Goal: Navigation & Orientation: Find specific page/section

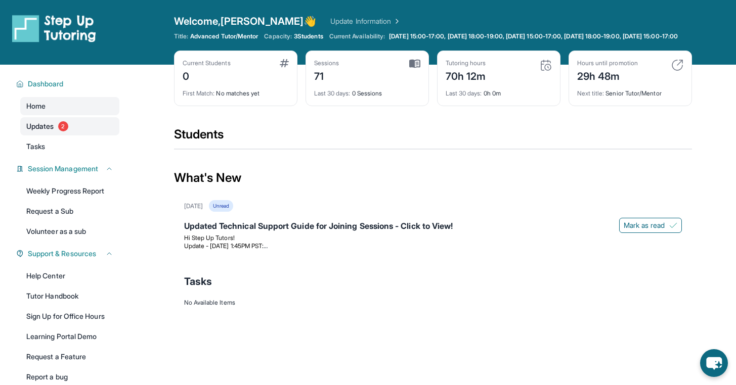
click at [65, 131] on span "2" at bounding box center [63, 126] width 10 height 10
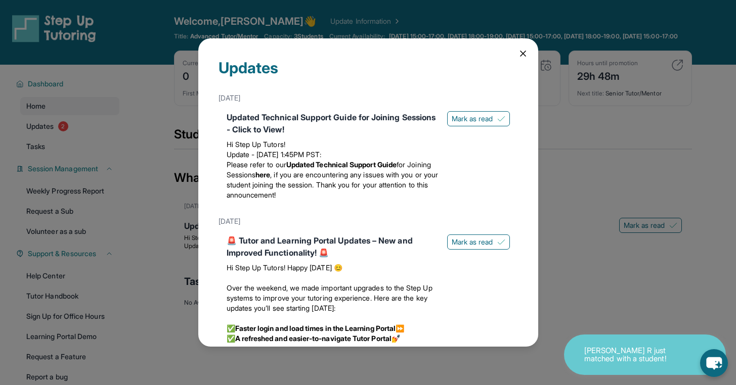
click at [518, 57] on icon at bounding box center [523, 54] width 10 height 10
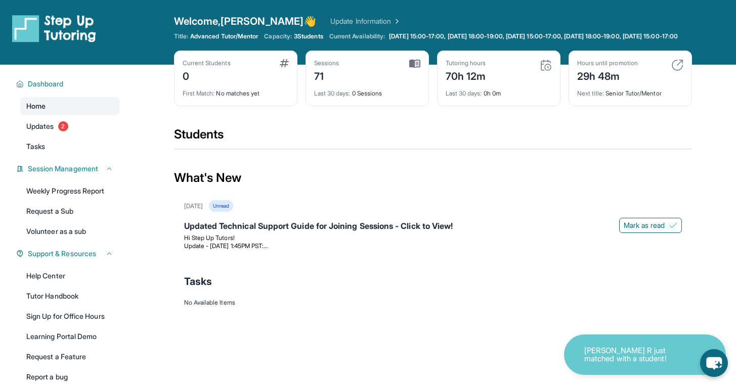
click at [41, 111] on span "Home" at bounding box center [35, 106] width 19 height 10
click at [235, 83] on div "Current Students 0" at bounding box center [236, 71] width 106 height 24
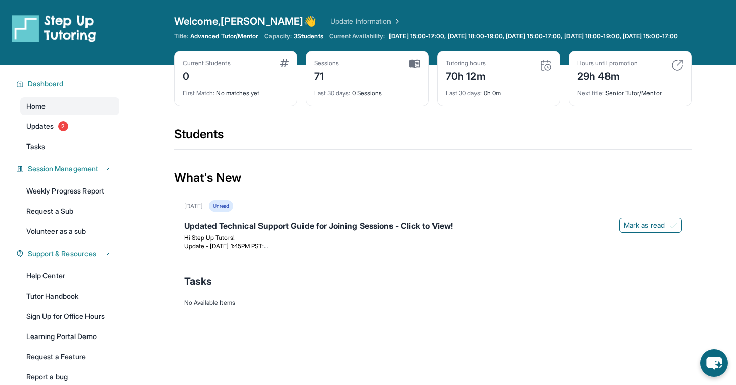
click at [282, 67] on img at bounding box center [284, 63] width 9 height 8
click at [306, 38] on span "3 Students" at bounding box center [308, 36] width 29 height 8
click at [214, 40] on span "Advanced Tutor/Mentor" at bounding box center [224, 36] width 68 height 8
click at [293, 16] on div "Welcome, Samuel 👋 Update Information" at bounding box center [433, 21] width 518 height 14
click at [330, 16] on link "Update Information" at bounding box center [365, 21] width 71 height 10
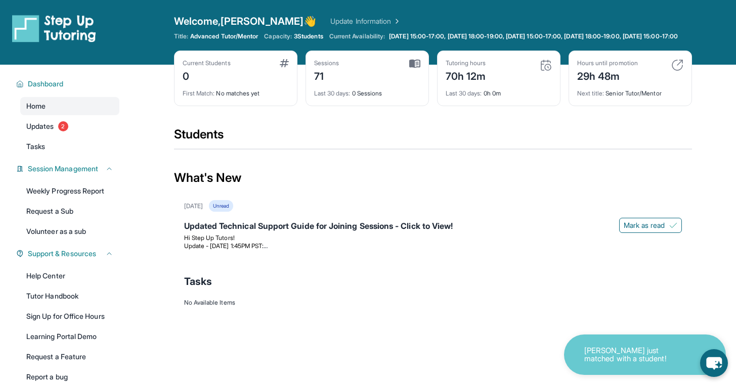
click at [513, 186] on div "What's New" at bounding box center [433, 178] width 518 height 45
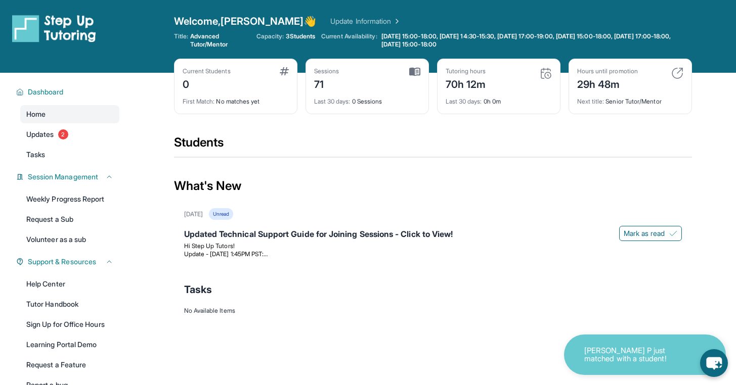
click at [646, 78] on div "Hours until promotion 29h 48m" at bounding box center [630, 79] width 106 height 24
click at [671, 70] on img at bounding box center [677, 73] width 12 height 12
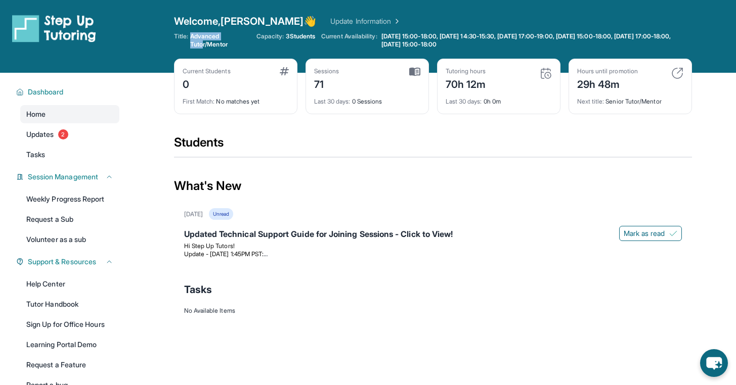
drag, startPoint x: 192, startPoint y: 36, endPoint x: 206, endPoint y: 48, distance: 18.3
click at [206, 47] on span "Advanced Tutor/Mentor" at bounding box center [220, 40] width 60 height 16
click at [235, 50] on div "Welcome, [PERSON_NAME] 👋 Update Information Title: Advanced Tutor/Mentor Capaci…" at bounding box center [433, 36] width 518 height 45
drag, startPoint x: 605, startPoint y: 103, endPoint x: 638, endPoint y: 104, distance: 32.4
click at [638, 104] on div "Next title : Senior Tutor/Mentor" at bounding box center [630, 99] width 106 height 14
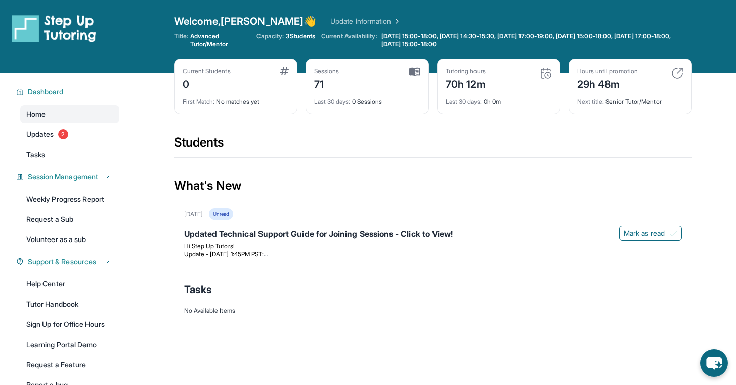
drag, startPoint x: 664, startPoint y: 128, endPoint x: 304, endPoint y: 201, distance: 366.9
click at [654, 132] on div "Current Students 0 First Match : No matches yet Sessions 71 Last 30 days : 0 Se…" at bounding box center [433, 97] width 518 height 76
click at [63, 154] on link "Tasks" at bounding box center [69, 155] width 99 height 18
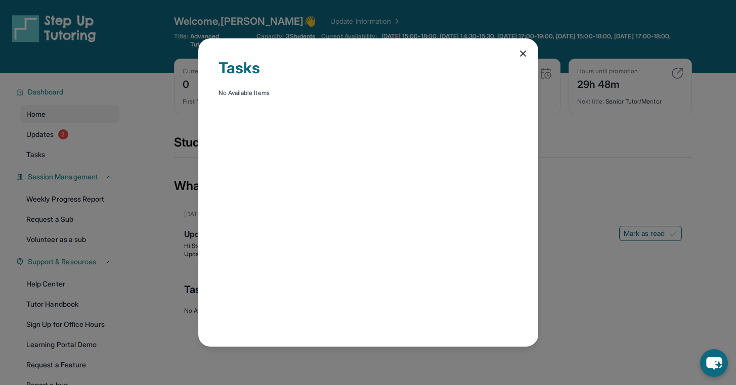
click at [519, 46] on div "Tasks No Available Items" at bounding box center [368, 192] width 340 height 309
click at [519, 52] on icon at bounding box center [523, 54] width 10 height 10
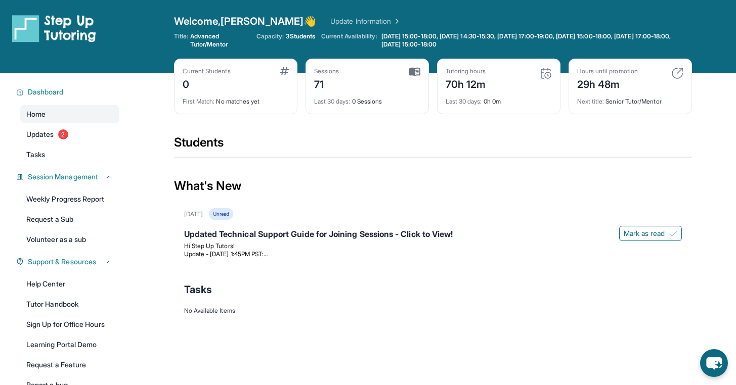
click at [348, 97] on div "Last 30 days : 0 Sessions" at bounding box center [367, 99] width 106 height 14
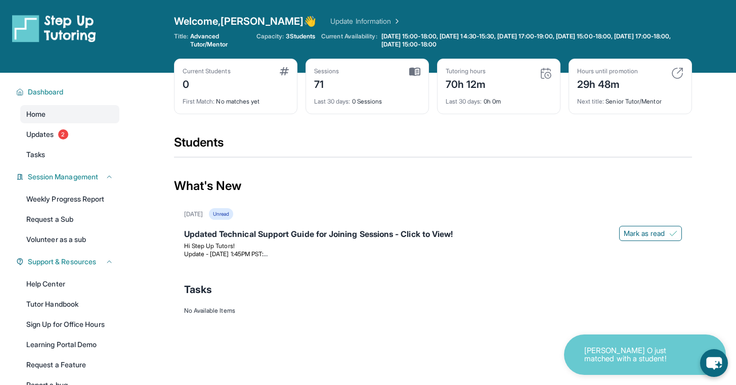
click at [296, 36] on span "3 Students" at bounding box center [300, 36] width 29 height 8
